Goal: Transaction & Acquisition: Download file/media

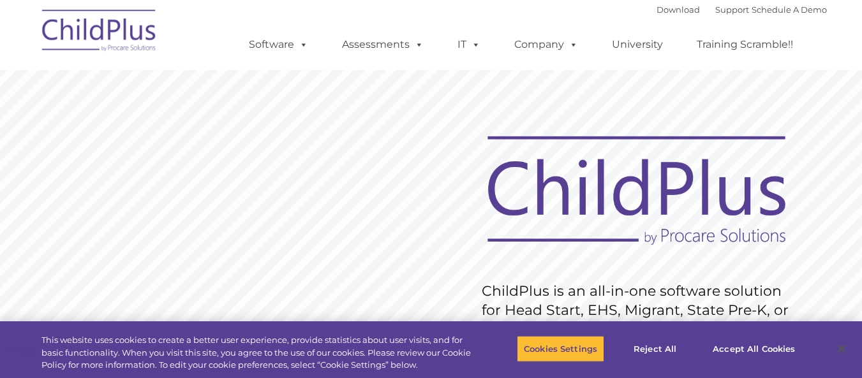
click at [123, 31] on img at bounding box center [100, 33] width 128 height 64
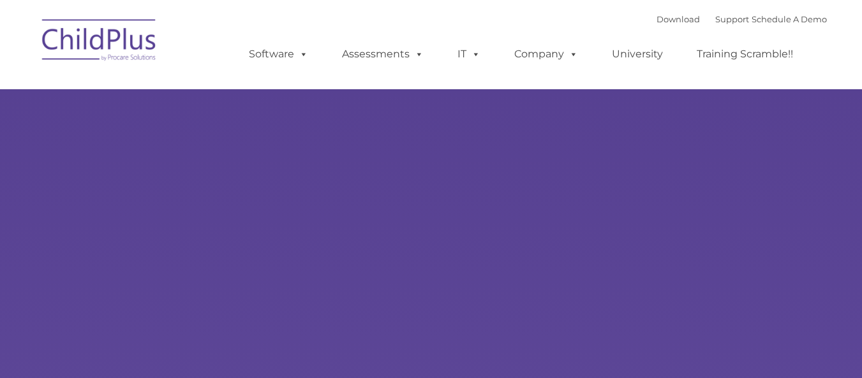
type input ""
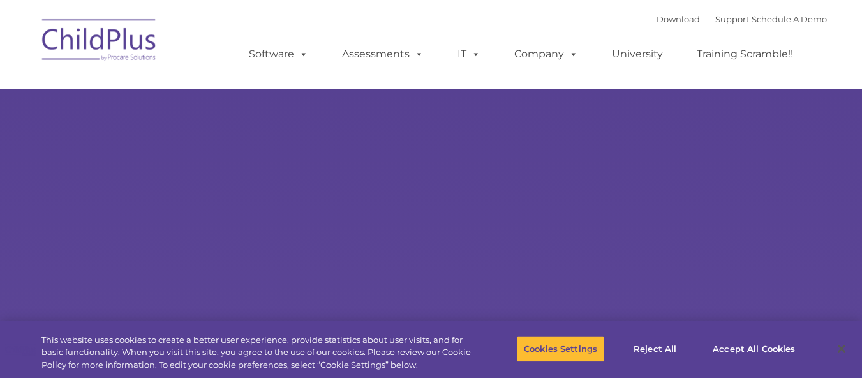
select select "MEDIUM"
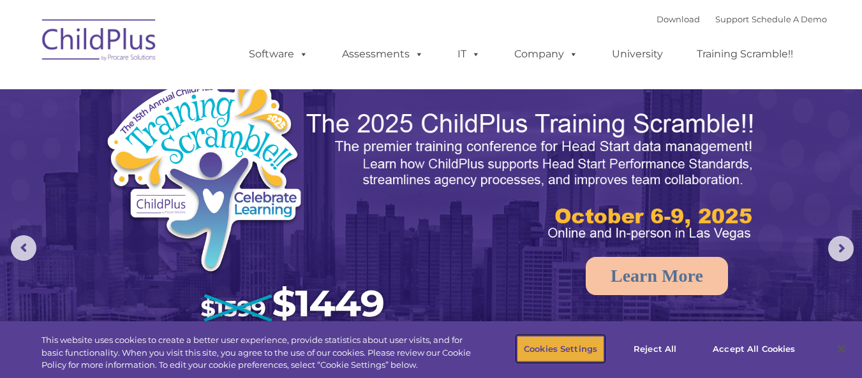
click at [541, 342] on button "Cookies Settings" at bounding box center [560, 348] width 87 height 27
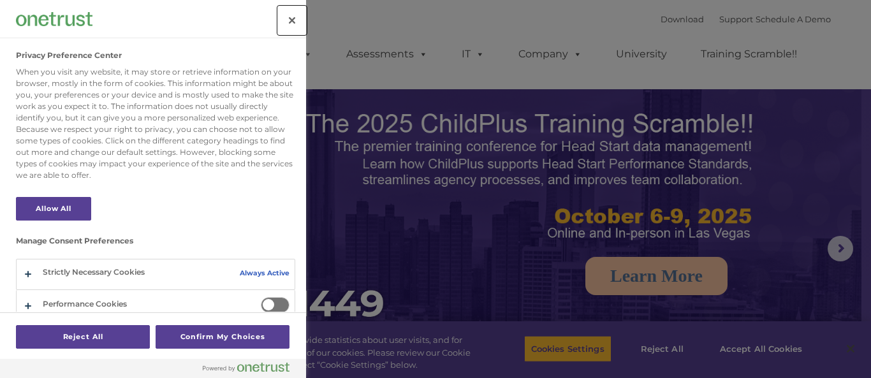
click at [297, 14] on button "Close" at bounding box center [292, 20] width 28 height 28
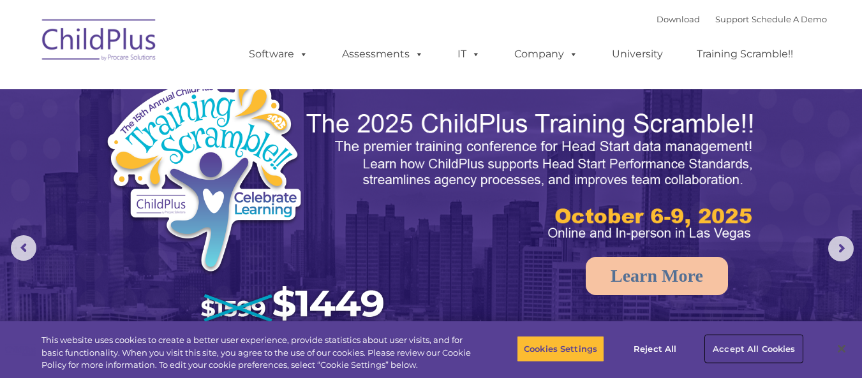
click at [745, 344] on button "Accept All Cookies" at bounding box center [753, 348] width 96 height 27
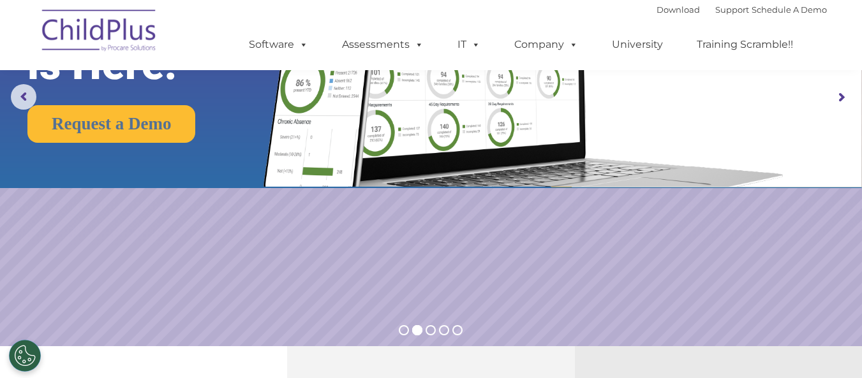
scroll to position [142, 0]
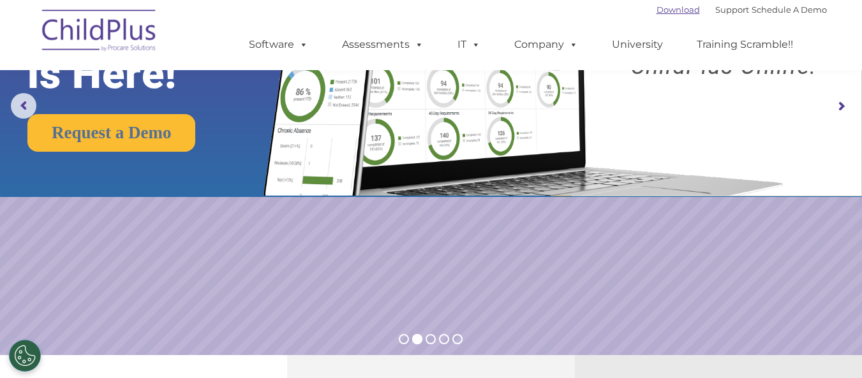
click at [669, 10] on link "Download" at bounding box center [677, 9] width 43 height 10
